Goal: Task Accomplishment & Management: Use online tool/utility

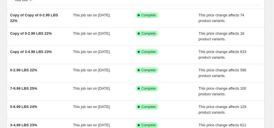
scroll to position [45, 0]
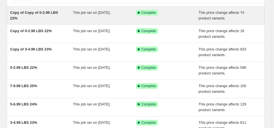
click at [53, 13] on span "Copy of Copy of 0-2.99 LBS 22%" at bounding box center [34, 15] width 48 height 10
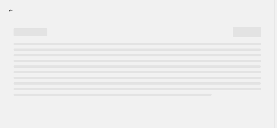
select select "margin"
select select "no_change"
select select "not_equal"
select select "product_status"
select select "draft"
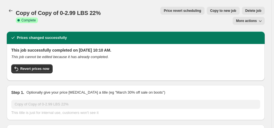
select select "vendor"
select select "collection"
click at [246, 11] on span "Delete job" at bounding box center [254, 10] width 16 height 5
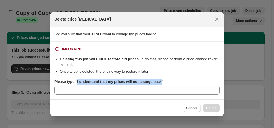
drag, startPoint x: 77, startPoint y: 82, endPoint x: 159, endPoint y: 82, distance: 82.2
click at [159, 82] on b "Please type "I understand that my prices will not change back"" at bounding box center [108, 81] width 109 height 4
copy b "I understand that my prices will not change back"
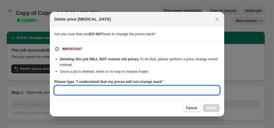
paste input "I understand that my prices will not change back"
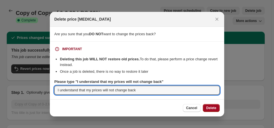
type input "I understand that my prices will not change back"
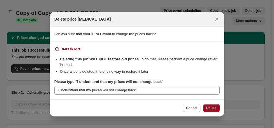
click at [215, 107] on span "Delete" at bounding box center [211, 108] width 10 height 5
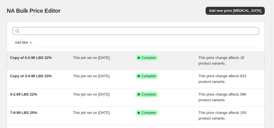
click at [26, 58] on span "Copy of 0-2.99 LBS 22%" at bounding box center [31, 57] width 42 height 4
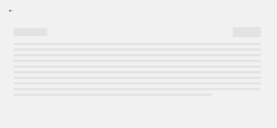
select select "margin"
select select "no_change"
select select "vendor"
select select "not_equal"
select select "collection"
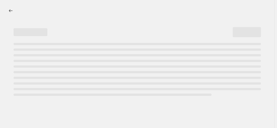
select select "product_status"
select select "draft"
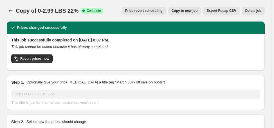
click at [197, 10] on span "Copy to new job" at bounding box center [185, 10] width 26 height 5
select select "margin"
select select "no_change"
select select "vendor"
select select "not_equal"
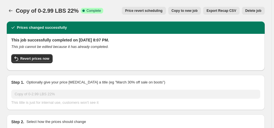
select select "collection"
select select "product_status"
select select "draft"
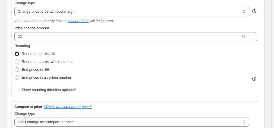
scroll to position [135, 0]
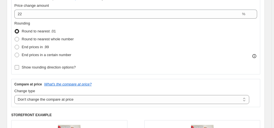
click at [64, 68] on span "Show rounding direction options?" at bounding box center [49, 67] width 54 height 4
click at [19, 68] on input "Show rounding direction options?" at bounding box center [17, 67] width 5 height 5
checkbox input "true"
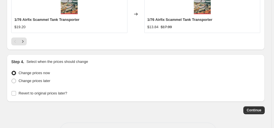
scroll to position [743, 0]
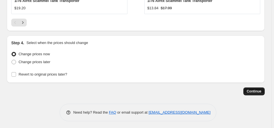
click at [252, 90] on span "Continue" at bounding box center [254, 91] width 15 height 5
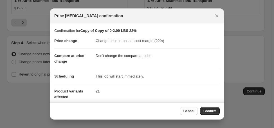
drag, startPoint x: 213, startPoint y: 110, endPoint x: 212, endPoint y: 93, distance: 17.5
click at [213, 110] on span "Confirm" at bounding box center [210, 111] width 13 height 5
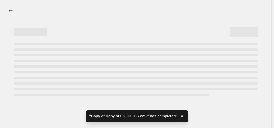
select select "margin"
select select "no_change"
select select "vendor"
select select "not_equal"
select select "collection"
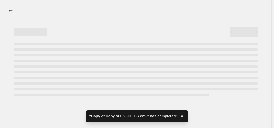
select select "product_status"
select select "draft"
